Goal: Transaction & Acquisition: Purchase product/service

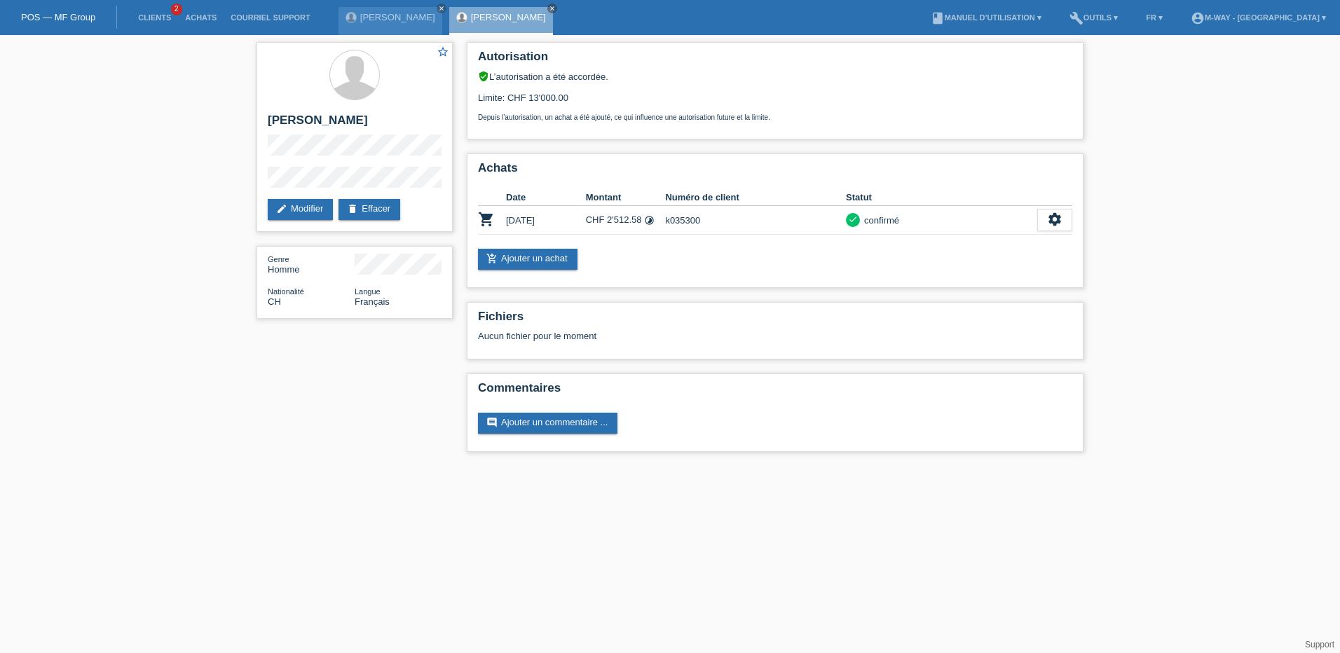
click at [80, 15] on link "POS — MF Group" at bounding box center [58, 17] width 74 height 11
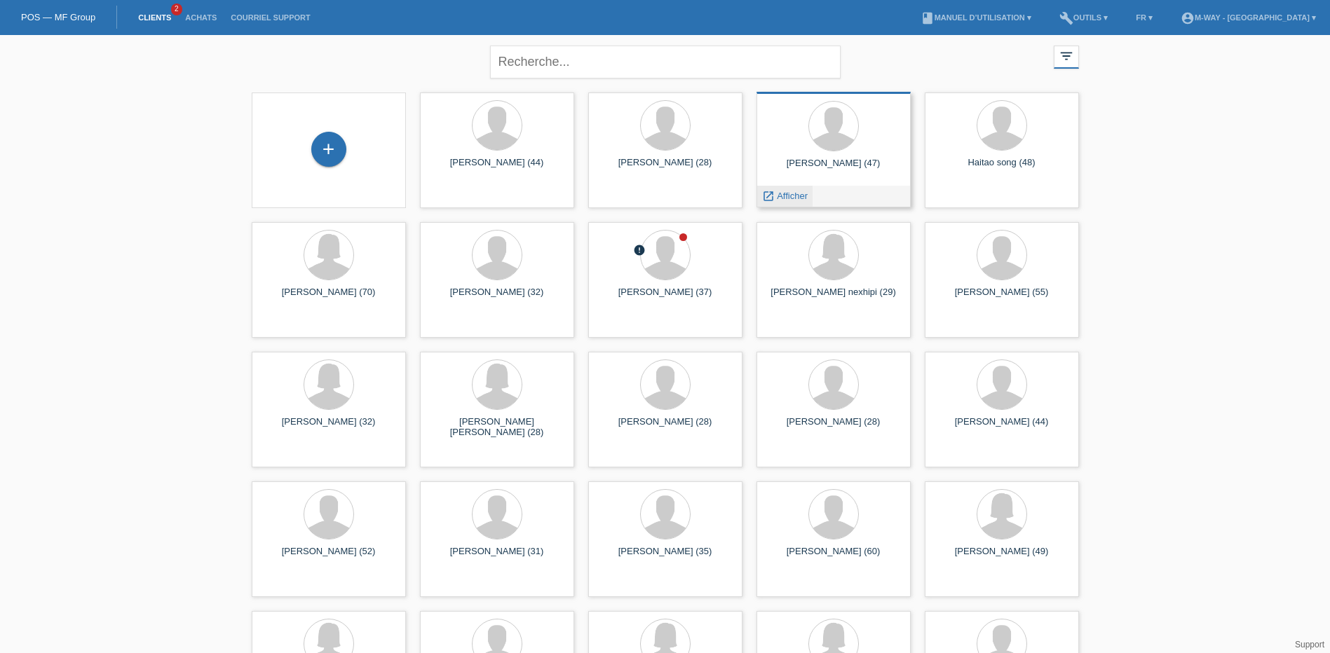
click at [783, 193] on span "Afficher" at bounding box center [792, 196] width 31 height 11
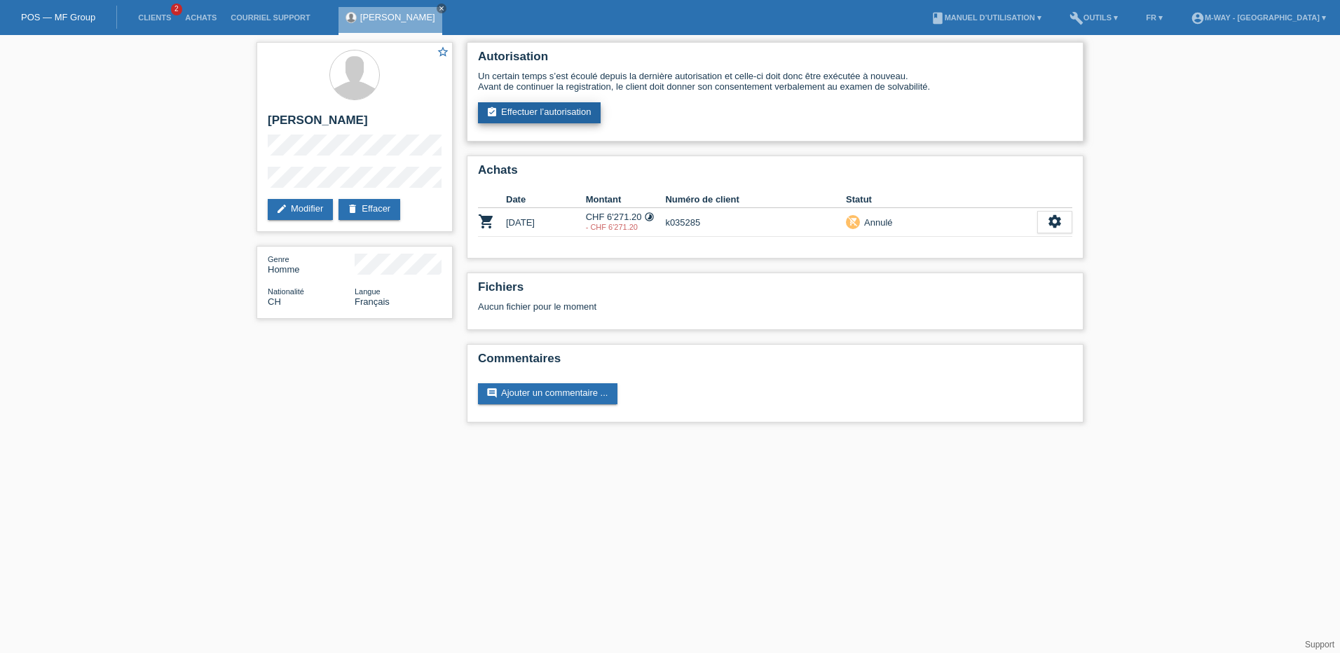
click at [566, 108] on link "assignment_turned_in Effectuer l’autorisation" at bounding box center [539, 112] width 123 height 21
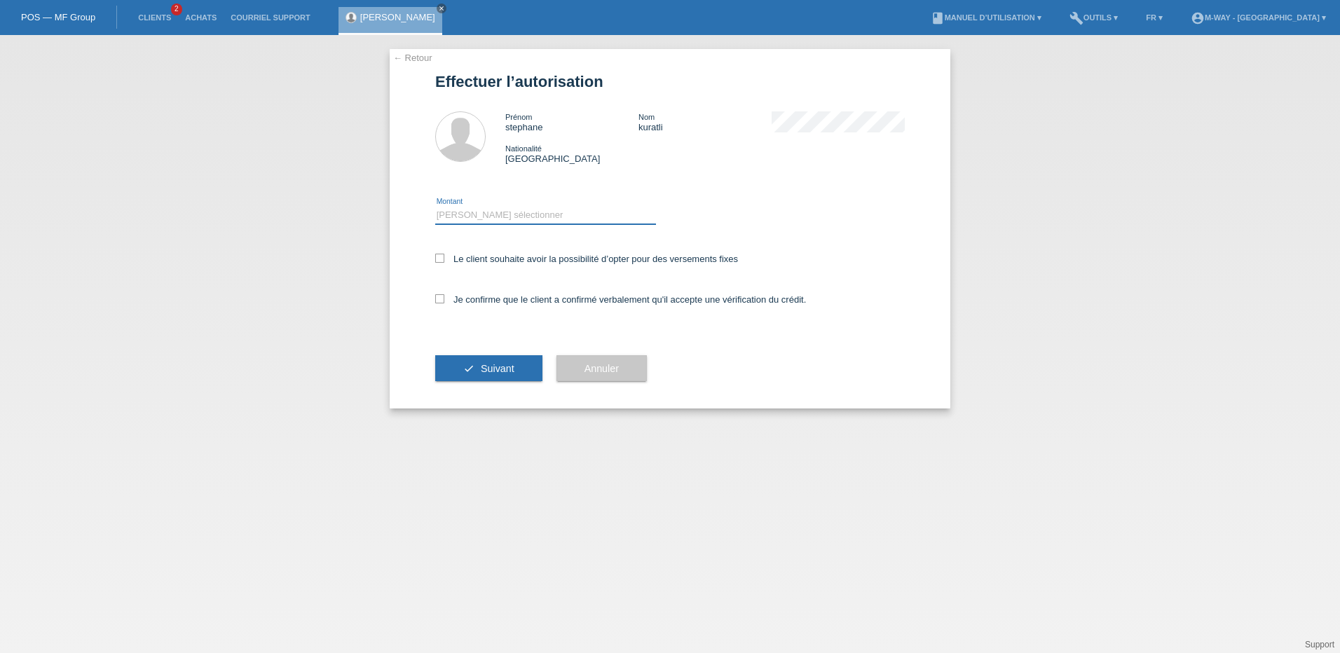
click at [467, 214] on select "Veuillez sélectionner CHF 1.00 - CHF 499.00 CHF 500.00 - CHF 1'999.00 CHF 2'000…" at bounding box center [545, 215] width 221 height 17
select select "3"
click at [435, 207] on select "Veuillez sélectionner CHF 1.00 - CHF 499.00 CHF 500.00 - CHF 1'999.00 CHF 2'000…" at bounding box center [545, 215] width 221 height 17
click at [435, 259] on icon at bounding box center [439, 258] width 9 height 9
click at [435, 259] on input "Le client souhaite avoir la possibilité d’opter pour des versements fixes" at bounding box center [439, 258] width 9 height 9
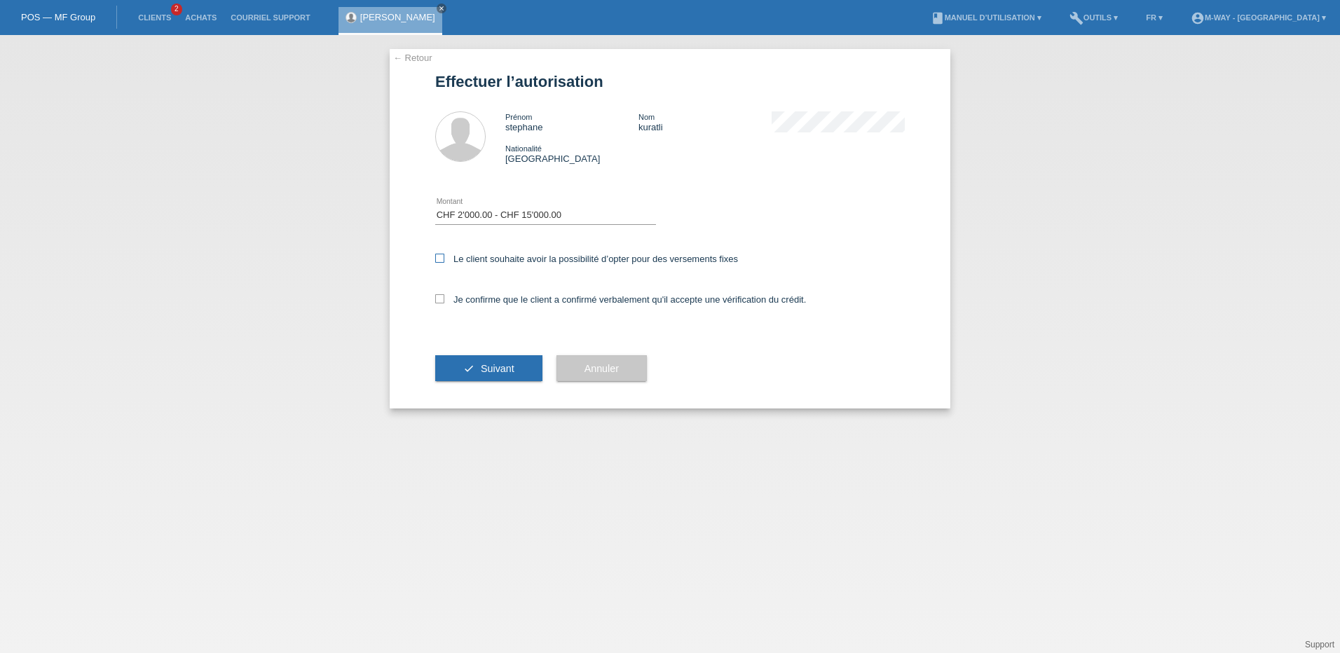
checkbox input "true"
click at [440, 296] on icon at bounding box center [439, 298] width 9 height 9
click at [440, 296] on input "Je confirme que le client a confirmé verbalement qu'il accepte une vérification…" at bounding box center [439, 298] width 9 height 9
checkbox input "true"
click at [505, 375] on button "check Suivant" at bounding box center [488, 368] width 107 height 27
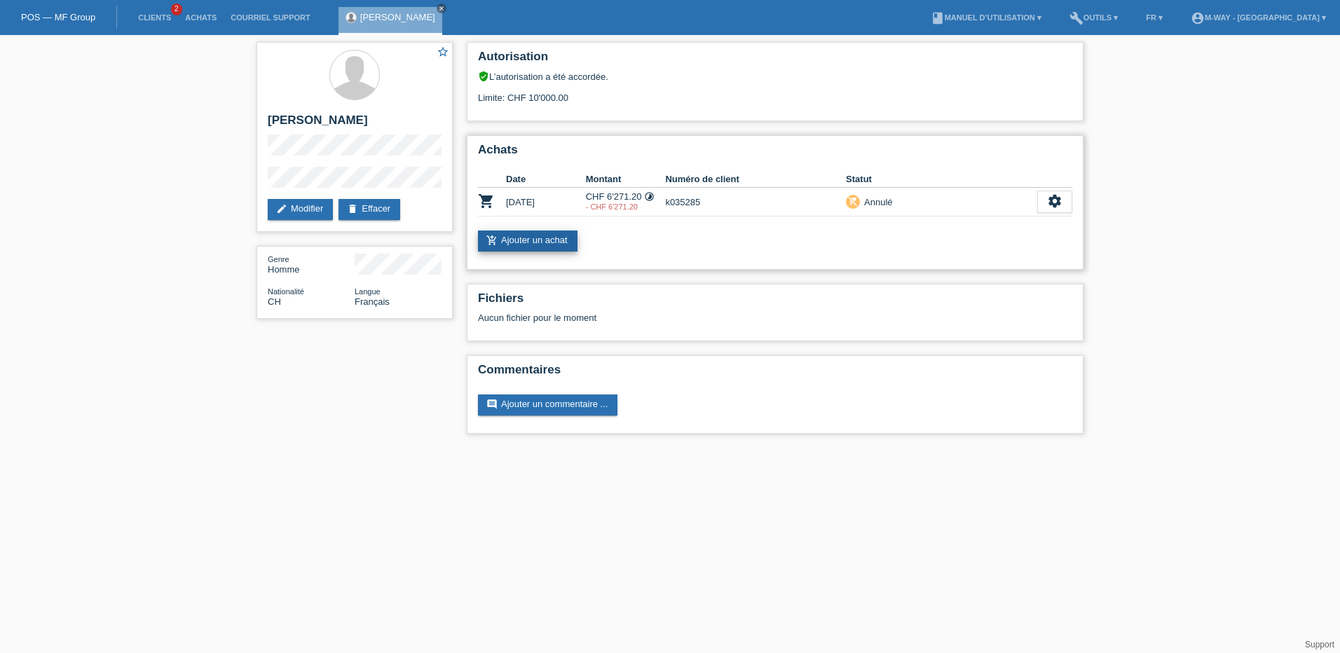
click at [531, 242] on link "add_shopping_cart Ajouter un achat" at bounding box center [528, 241] width 100 height 21
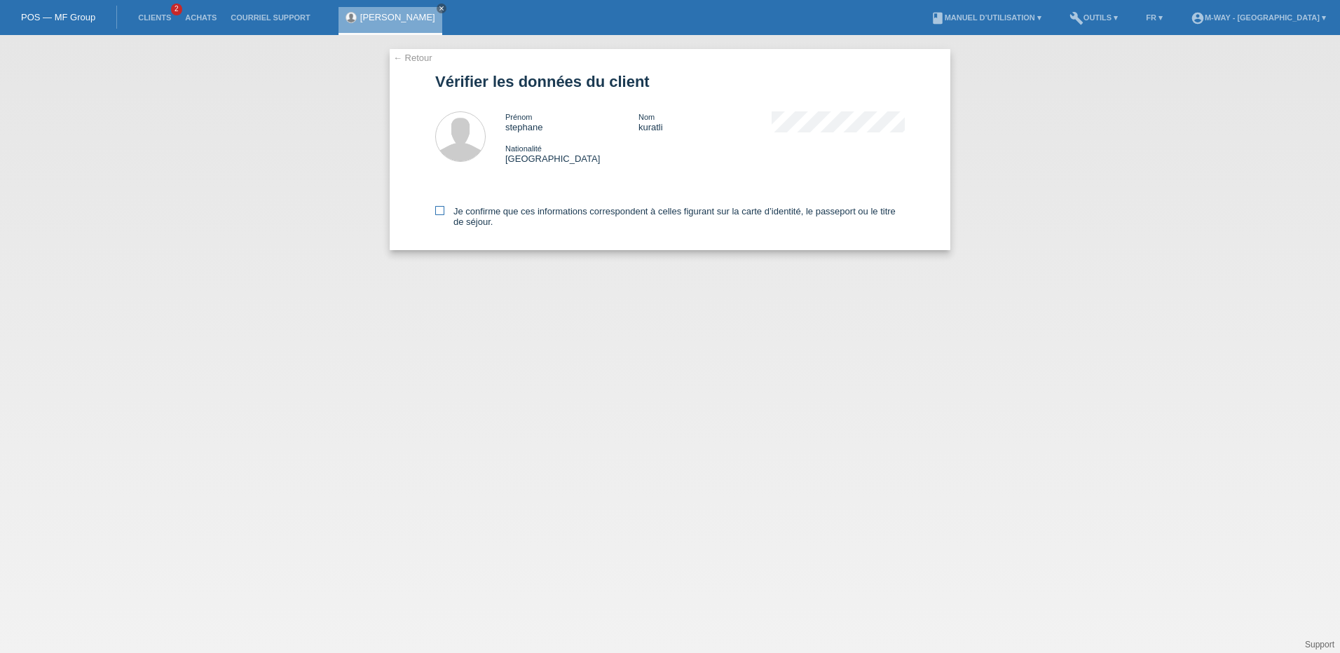
click at [439, 207] on icon at bounding box center [439, 210] width 9 height 9
click at [439, 207] on input "Je confirme que ces informations correspondent à celles figurant sur la carte d…" at bounding box center [439, 210] width 9 height 9
checkbox input "true"
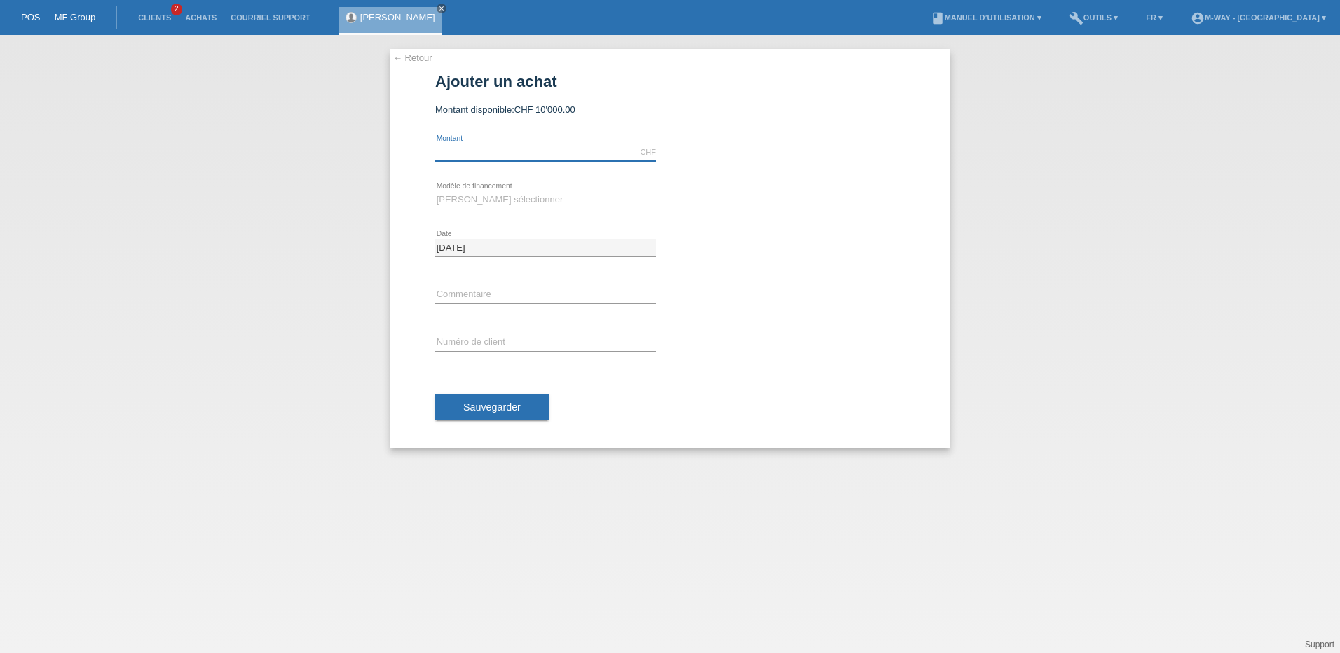
click at [491, 151] on input "text" at bounding box center [545, 153] width 221 height 18
type input "6271.20"
click at [468, 200] on select "Veuillez sélectionner Taux fixes Achat sur facture avec paiement partiel" at bounding box center [545, 199] width 221 height 17
select select "77"
click at [435, 191] on select "Veuillez sélectionner Taux fixes Achat sur facture avec paiement partiel" at bounding box center [545, 199] width 221 height 17
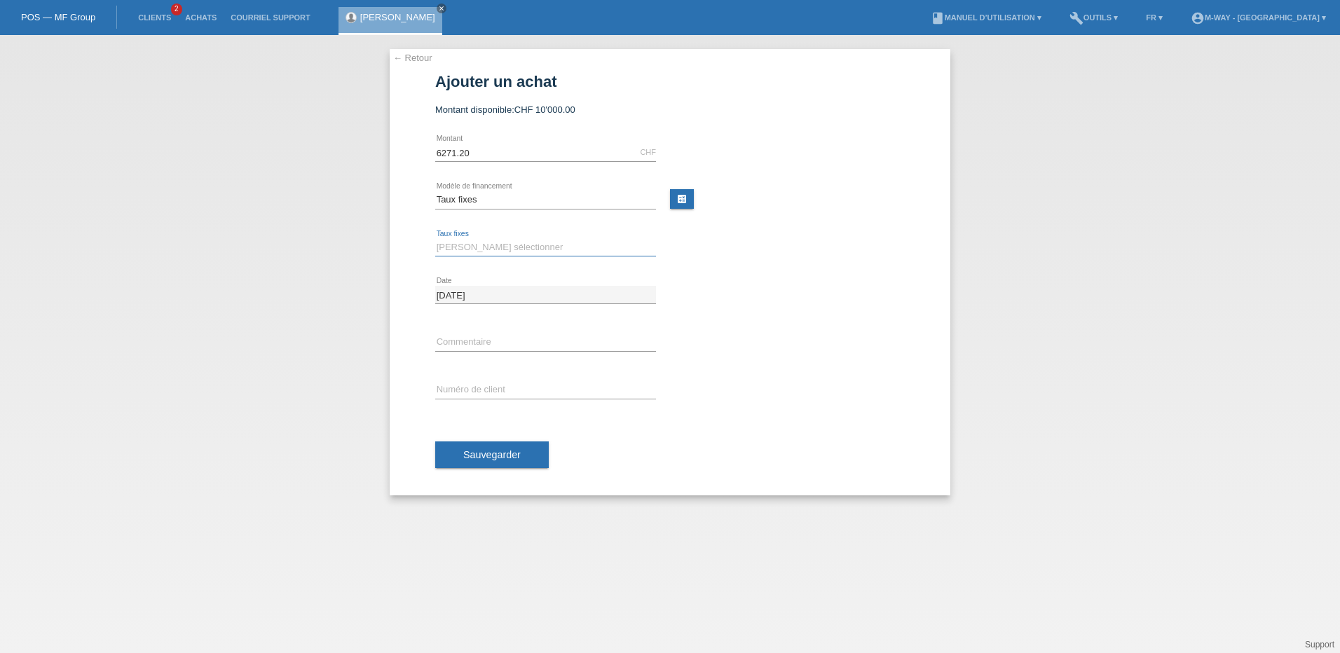
click at [472, 250] on select "Veuillez sélectionner 4 versements 5 versements 6 versements 7 versements 8 ver…" at bounding box center [545, 247] width 221 height 17
select select "202"
click at [435, 239] on select "Veuillez sélectionner 4 versements 5 versements 6 versements 7 versements 8 ver…" at bounding box center [545, 247] width 221 height 17
click at [477, 391] on input "text" at bounding box center [545, 390] width 221 height 18
type input "k035285"
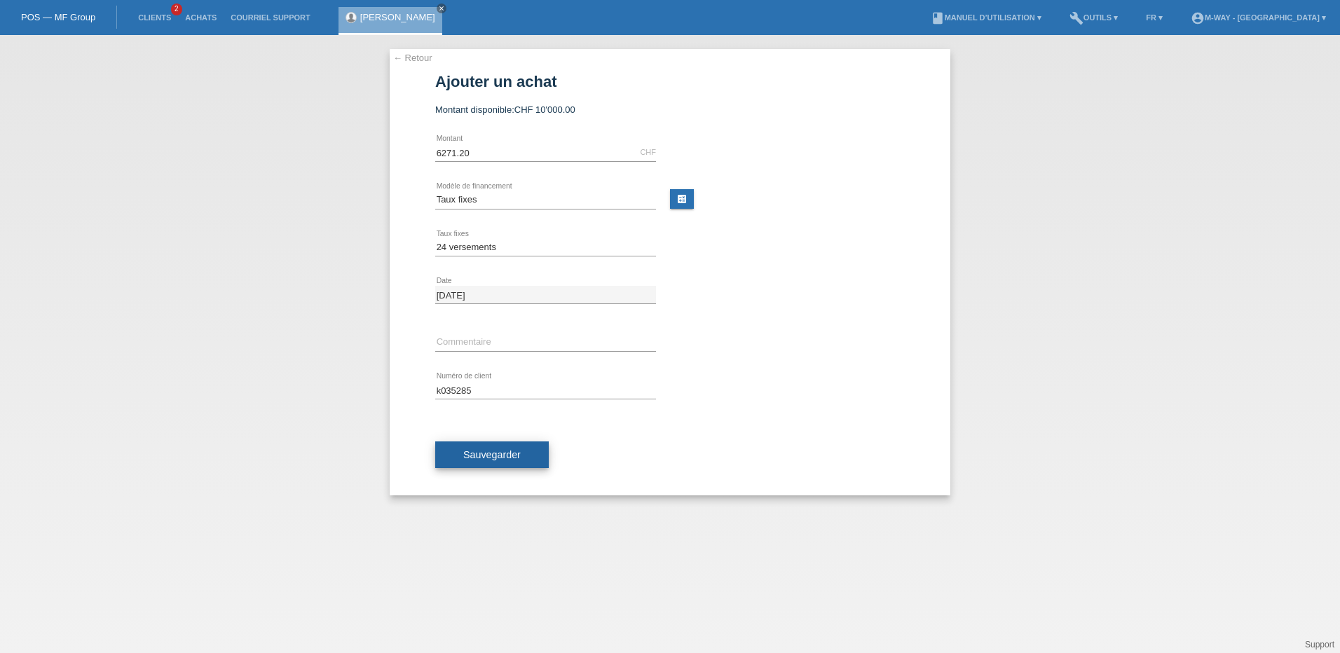
click at [484, 458] on span "Sauvegarder" at bounding box center [491, 454] width 57 height 11
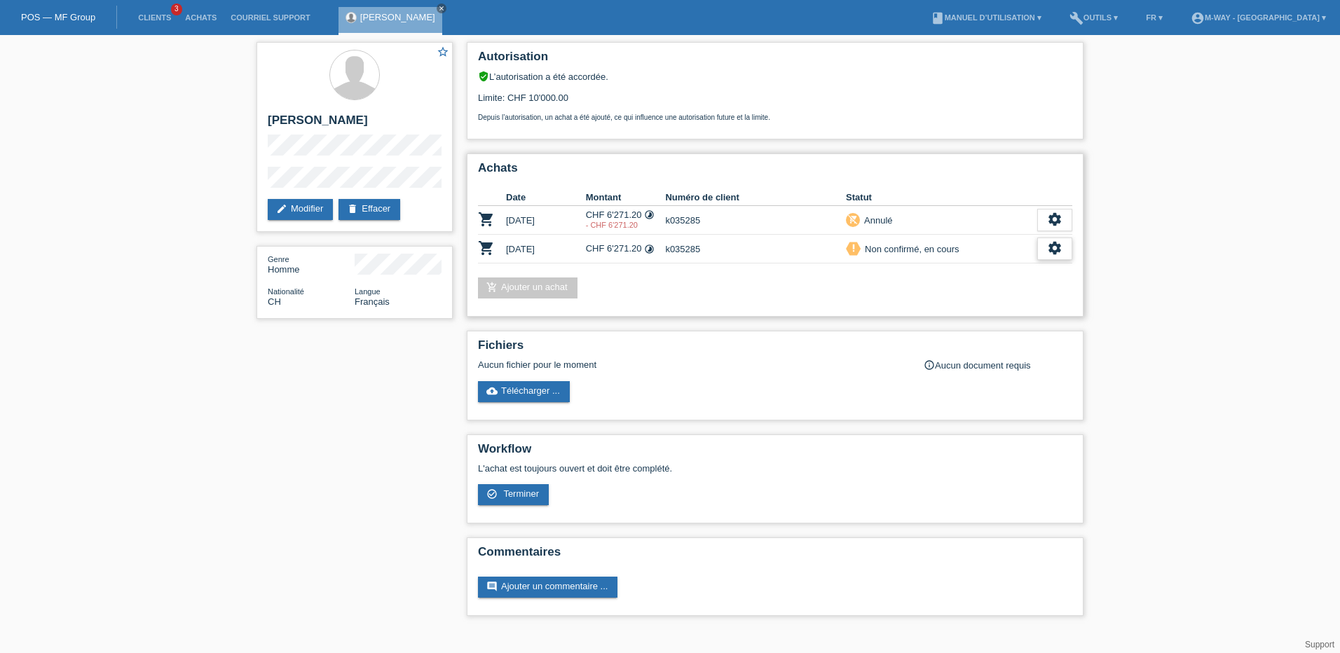
click at [1054, 254] on icon "settings" at bounding box center [1054, 247] width 15 height 15
click at [952, 309] on span "Terminer" at bounding box center [957, 312] width 40 height 17
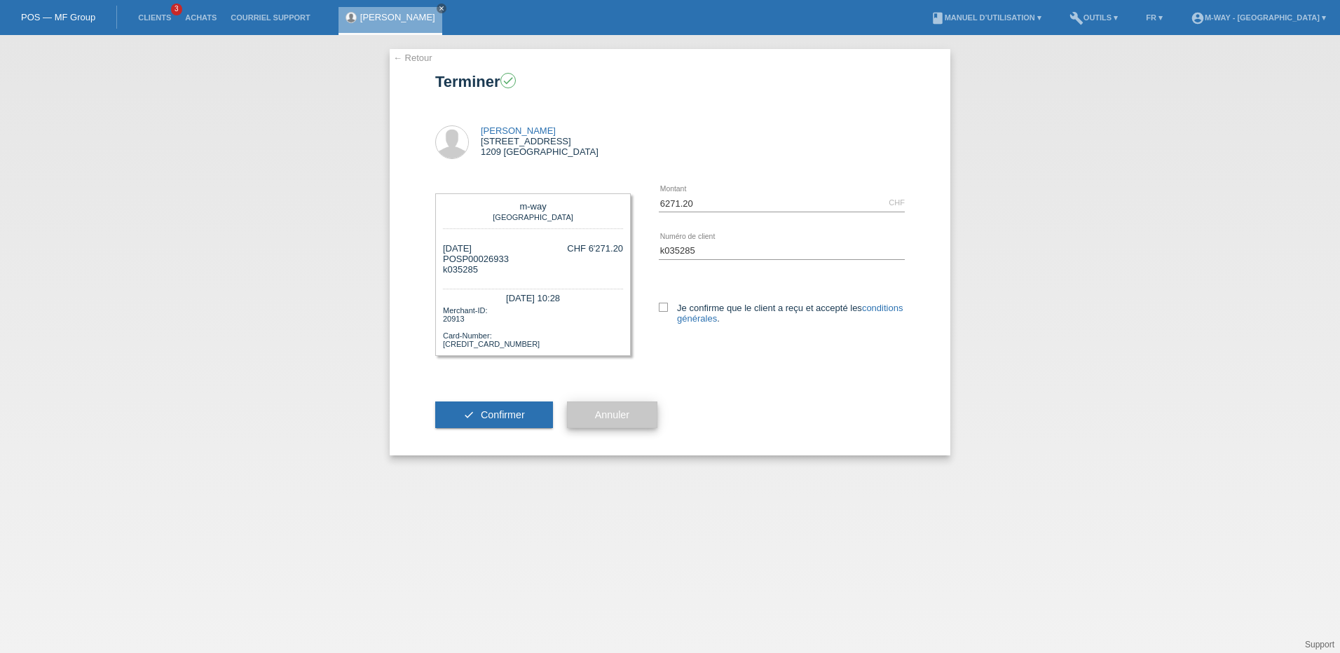
click at [614, 414] on span "Annuler" at bounding box center [612, 414] width 34 height 11
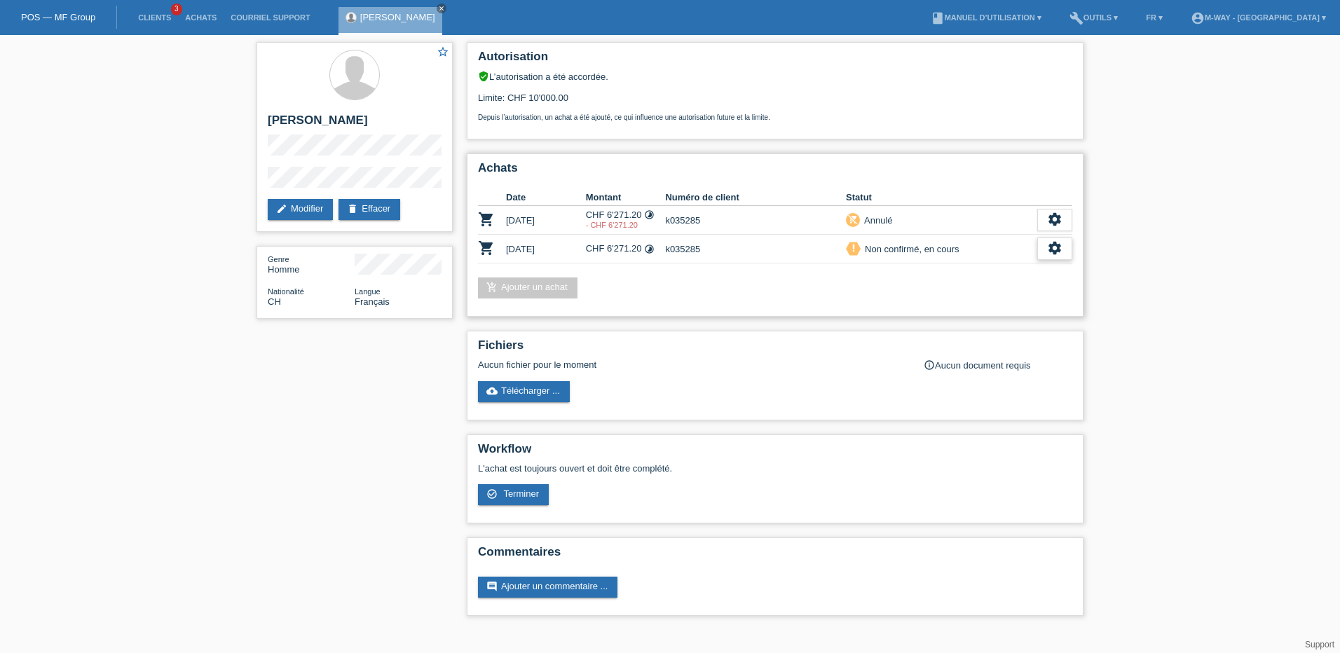
click at [1059, 249] on icon "settings" at bounding box center [1054, 247] width 15 height 15
click at [1043, 252] on div "settings" at bounding box center [1054, 249] width 35 height 22
click at [972, 328] on span "Le client s'est retiré de l'achat..." at bounding box center [1002, 333] width 131 height 17
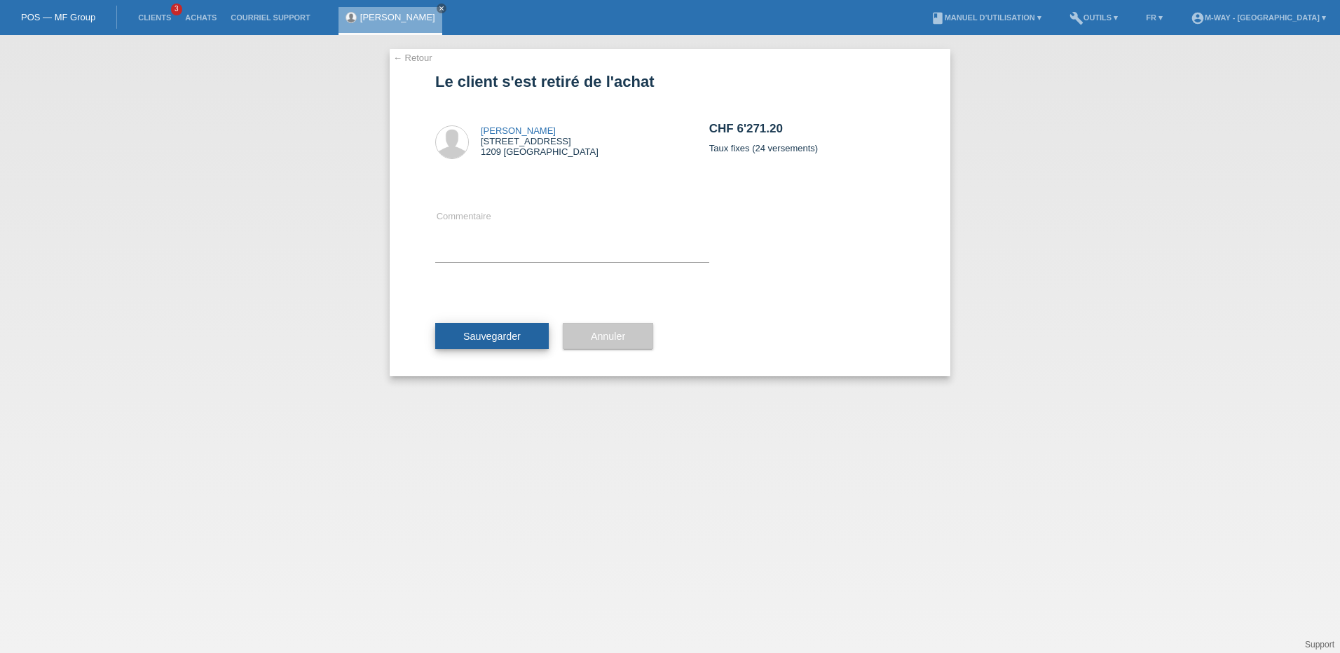
click at [475, 335] on span "Sauvegarder" at bounding box center [491, 336] width 57 height 11
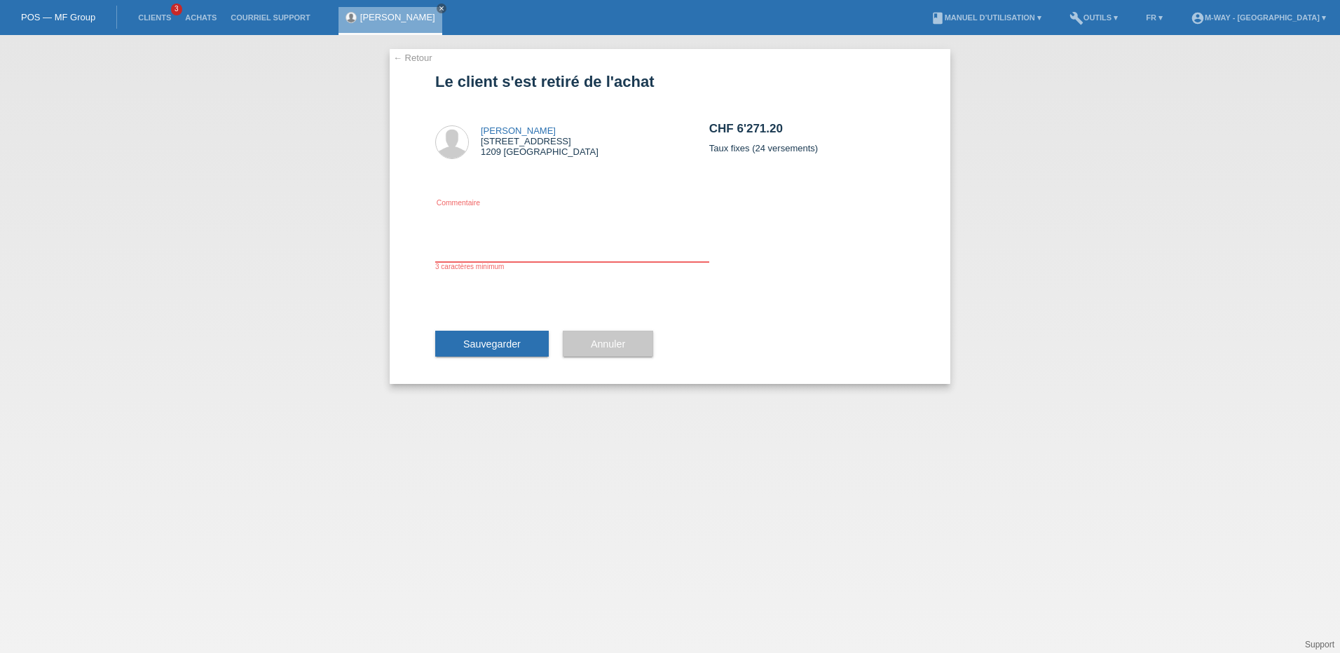
click at [490, 254] on textarea at bounding box center [572, 235] width 274 height 54
type textarea "mauvais prix"
click at [494, 343] on span "Sauvegarder" at bounding box center [491, 344] width 57 height 11
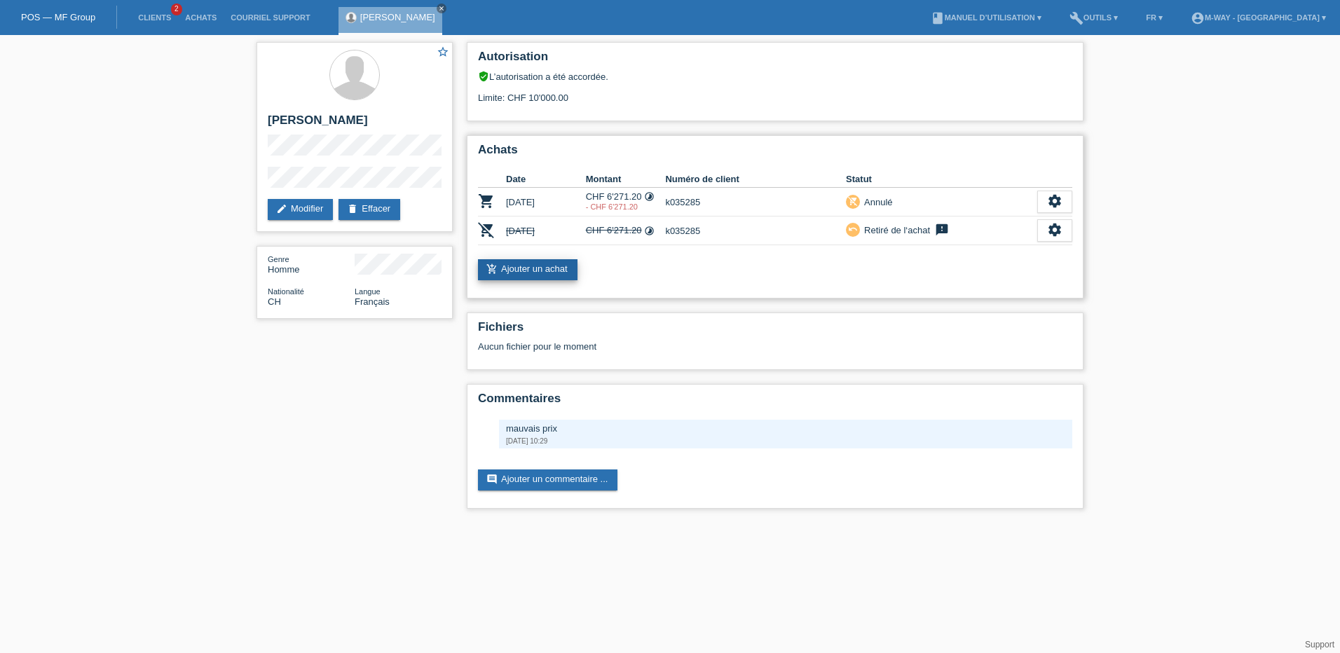
click at [549, 271] on link "add_shopping_cart Ajouter un achat" at bounding box center [528, 269] width 100 height 21
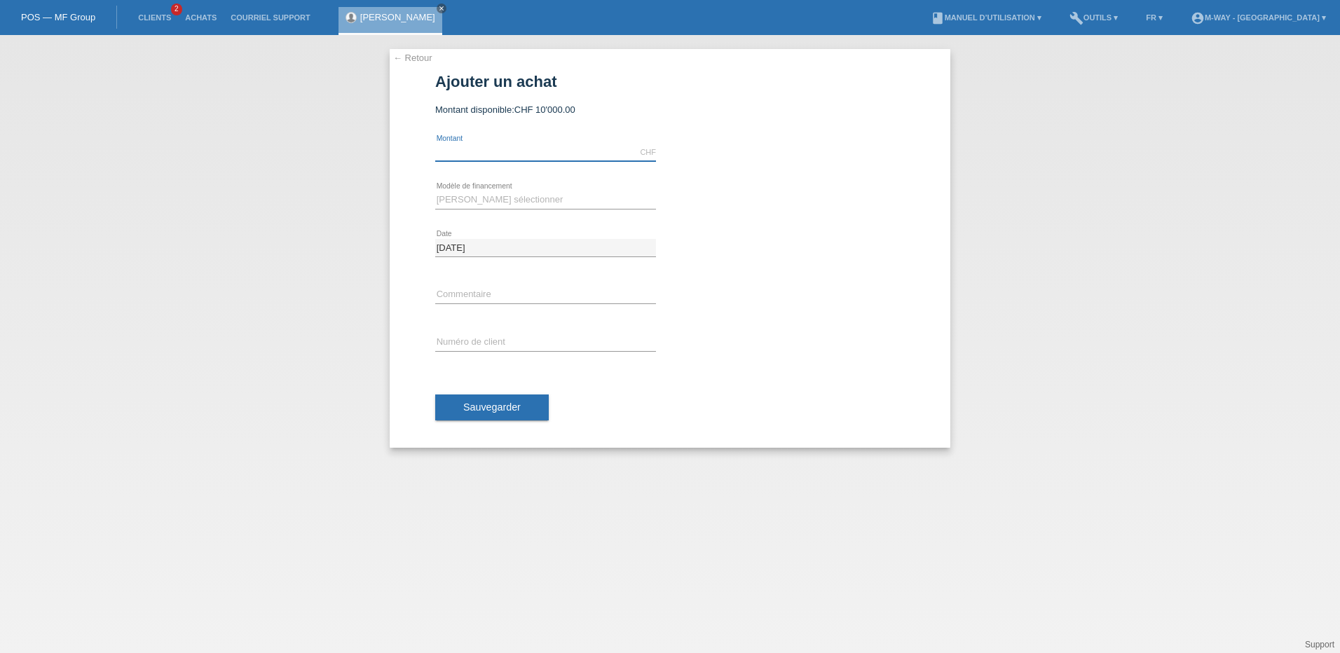
click at [498, 150] on input "text" at bounding box center [545, 153] width 221 height 18
type input "6468.30"
drag, startPoint x: 474, startPoint y: 195, endPoint x: 474, endPoint y: 207, distance: 11.9
click at [474, 195] on select "Veuillez sélectionner Taux fixes Achat sur facture avec paiement partiel" at bounding box center [545, 199] width 221 height 17
select select "77"
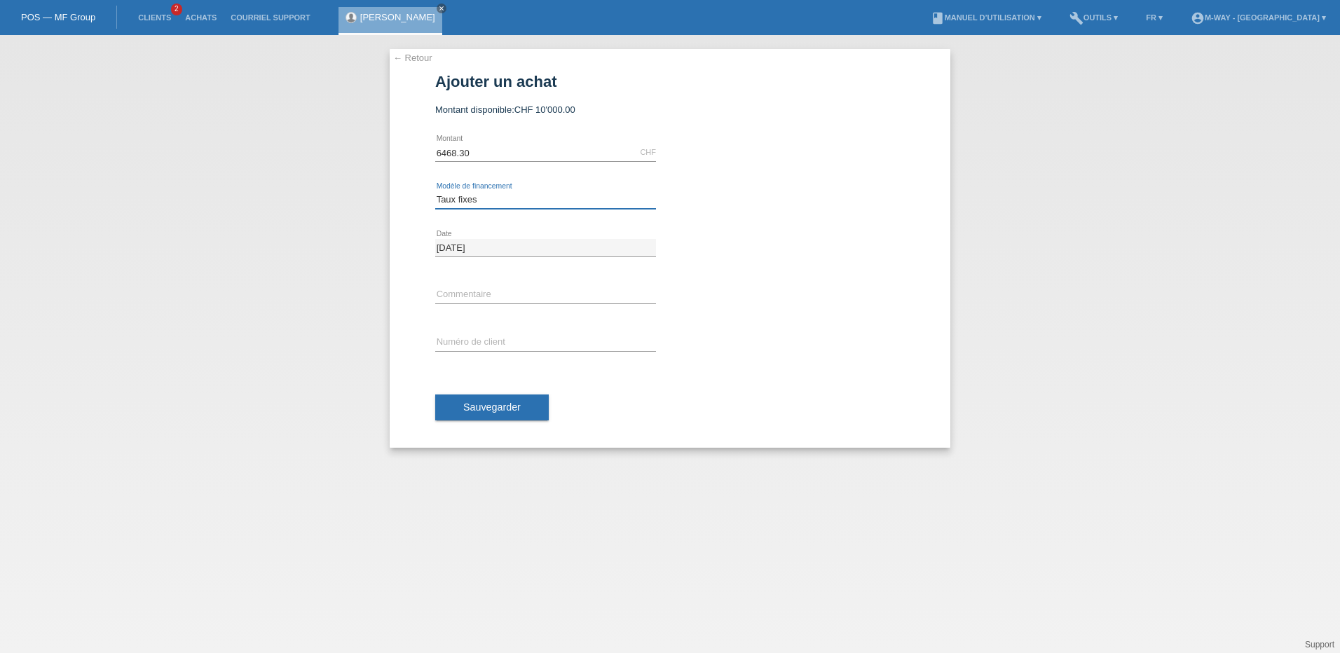
click at [435, 191] on select "Veuillez sélectionner Taux fixes Achat sur facture avec paiement partiel" at bounding box center [545, 199] width 221 height 17
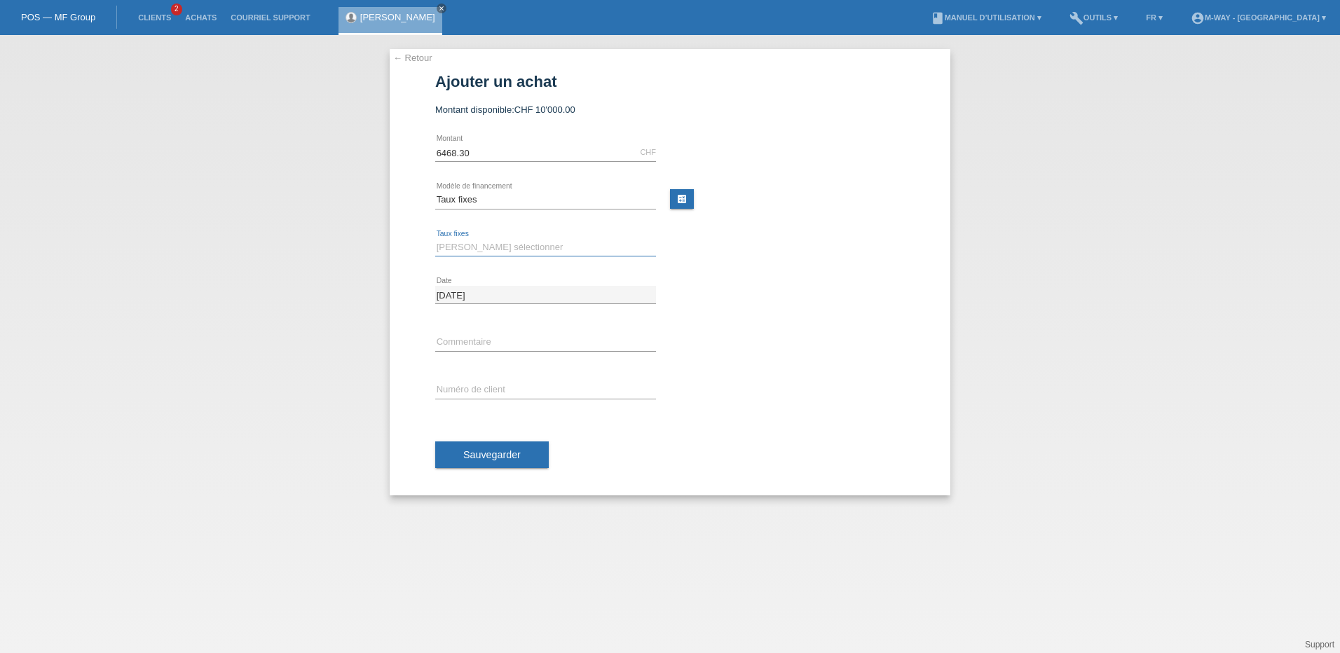
click at [479, 252] on select "Veuillez sélectionner 4 versements 5 versements 6 versements 7 versements 8 ver…" at bounding box center [545, 247] width 221 height 17
select select "202"
click at [435, 239] on select "Veuillez sélectionner 4 versements 5 versements 6 versements 7 versements 8 ver…" at bounding box center [545, 247] width 221 height 17
click at [461, 389] on input "text" at bounding box center [545, 390] width 221 height 18
type input "k035285"
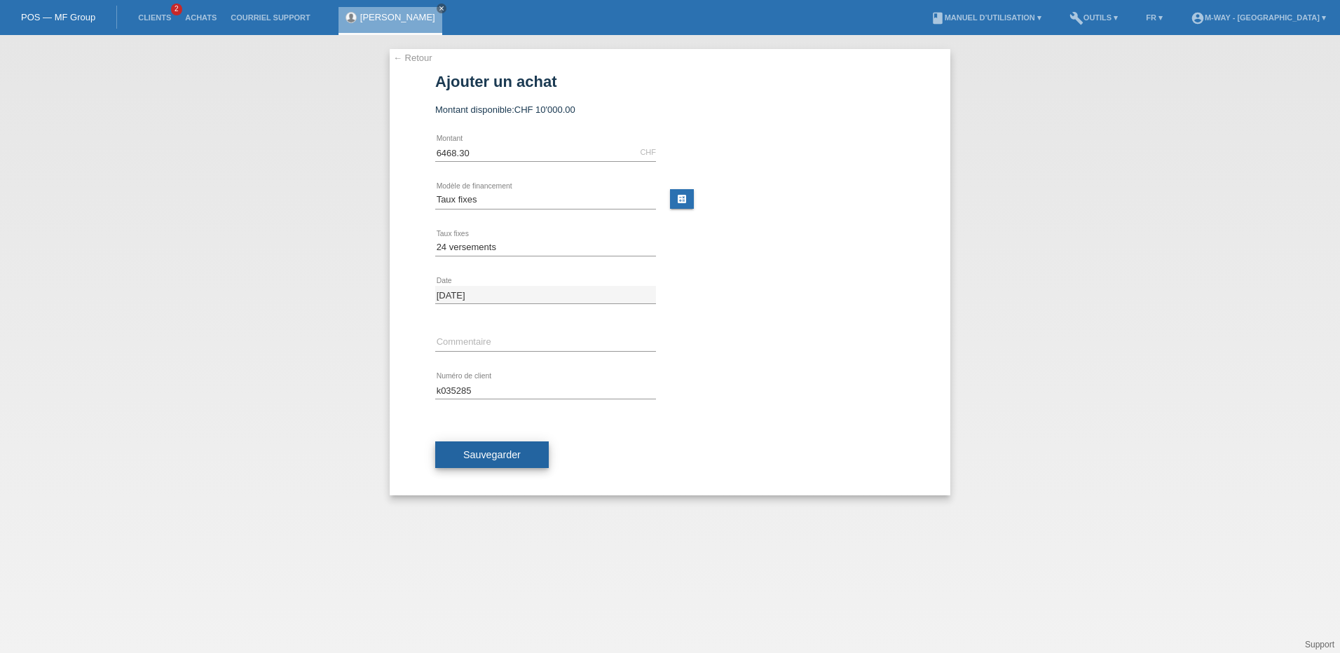
click at [483, 459] on span "Sauvegarder" at bounding box center [491, 454] width 57 height 11
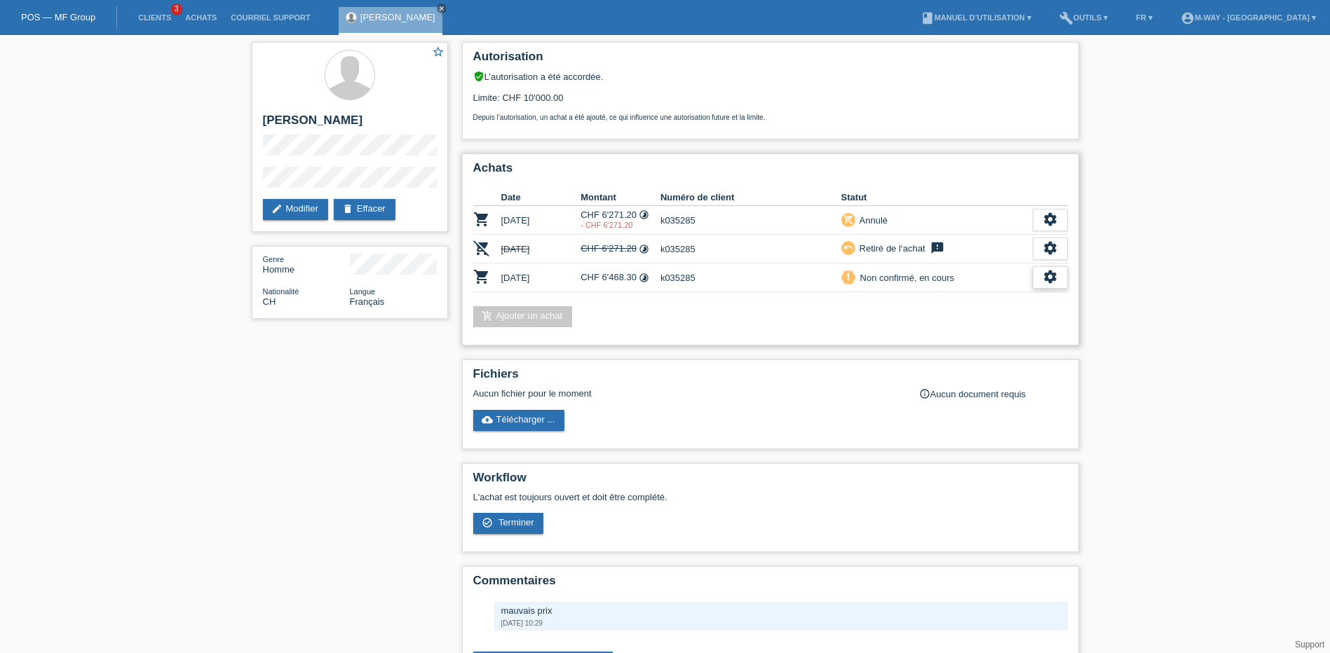
click at [1052, 278] on icon "settings" at bounding box center [1049, 276] width 15 height 15
click at [977, 343] on div "check_circle_outline Terminer" at bounding box center [989, 342] width 155 height 21
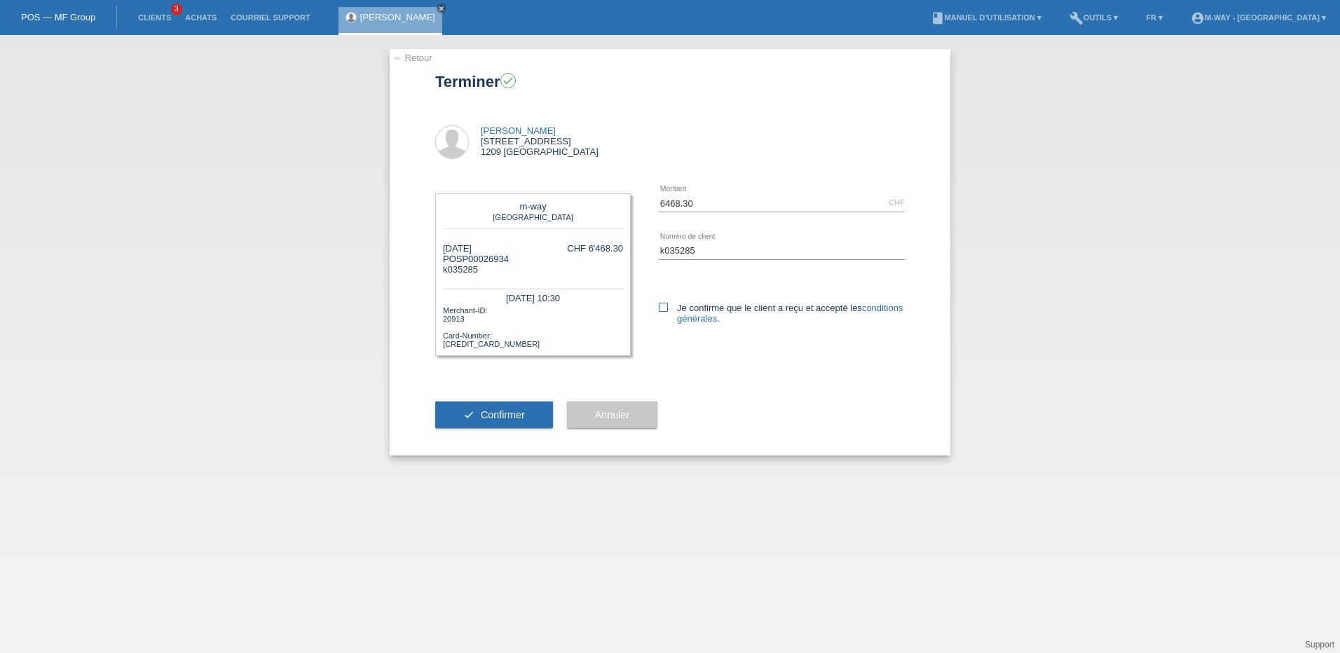
click at [659, 308] on icon at bounding box center [663, 307] width 9 height 9
click at [659, 308] on input "Je confirme que le client a reçu et accepté les conditions générales ." at bounding box center [663, 307] width 9 height 9
checkbox input "true"
click at [487, 416] on span "Confirmer" at bounding box center [503, 414] width 44 height 11
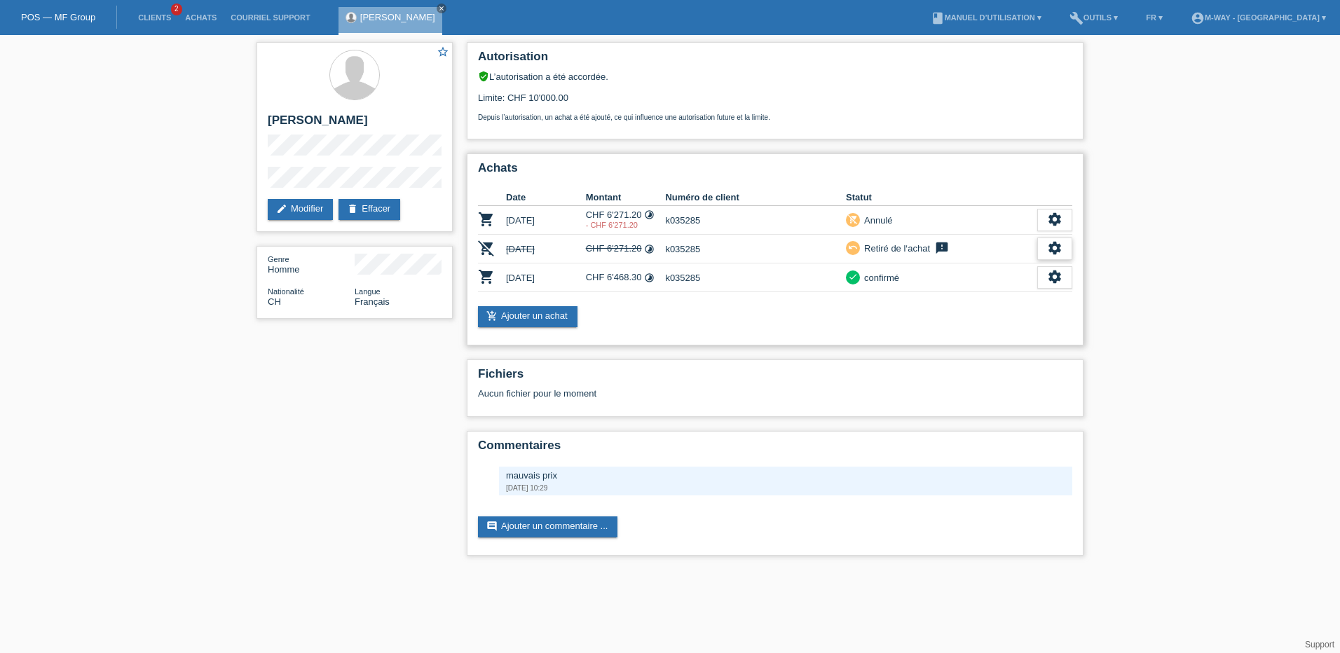
click at [1065, 244] on div "settings" at bounding box center [1054, 249] width 35 height 22
click at [1066, 216] on div "settings" at bounding box center [1054, 220] width 35 height 22
click at [1157, 200] on div "star_border [PERSON_NAME] edit Modifier delete Effacer Genre Homme Nationalité …" at bounding box center [670, 302] width 1340 height 535
click at [55, 7] on div "POS — MF Group" at bounding box center [58, 17] width 117 height 23
